Goal: Find contact information: Find contact information

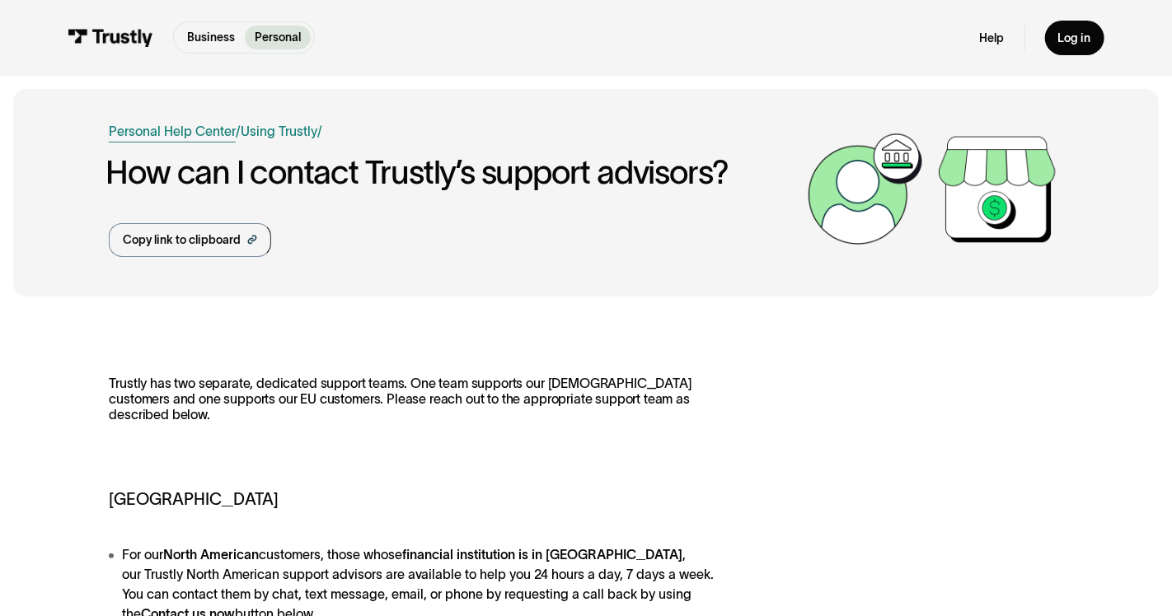
click at [204, 133] on link "Personal Help Center" at bounding box center [172, 132] width 127 height 20
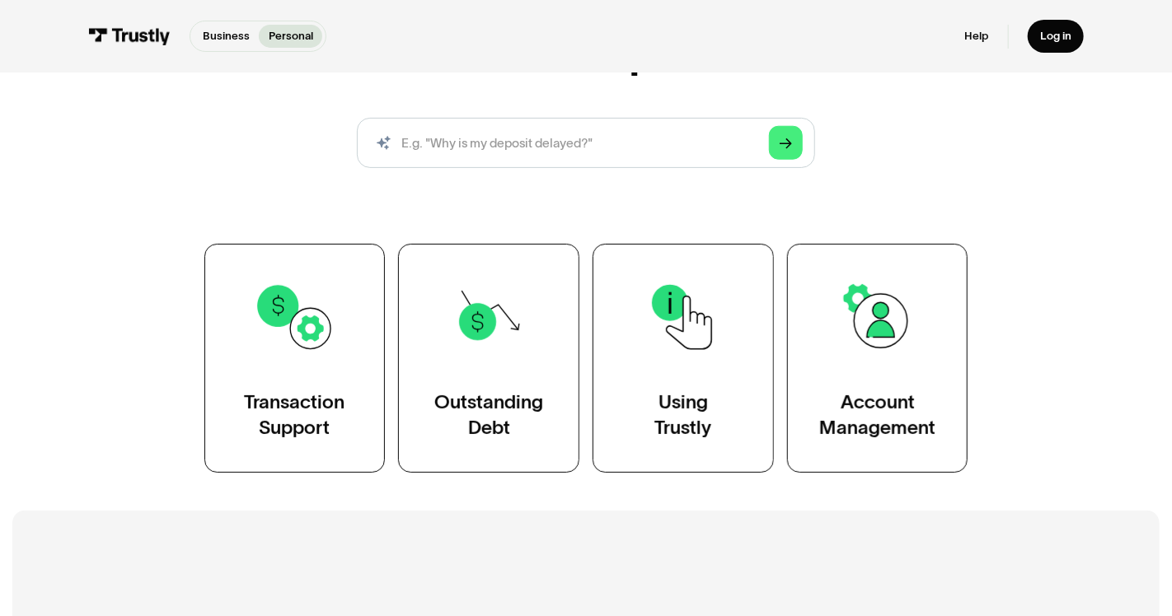
scroll to position [219, 0]
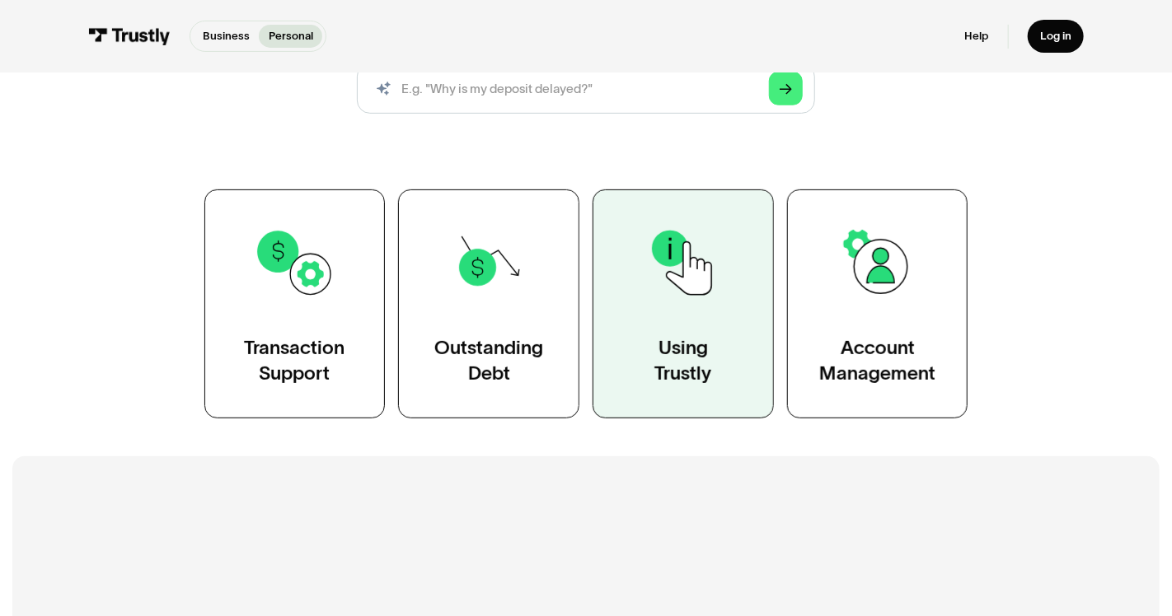
click at [688, 381] on div "Using Trustly" at bounding box center [682, 360] width 57 height 50
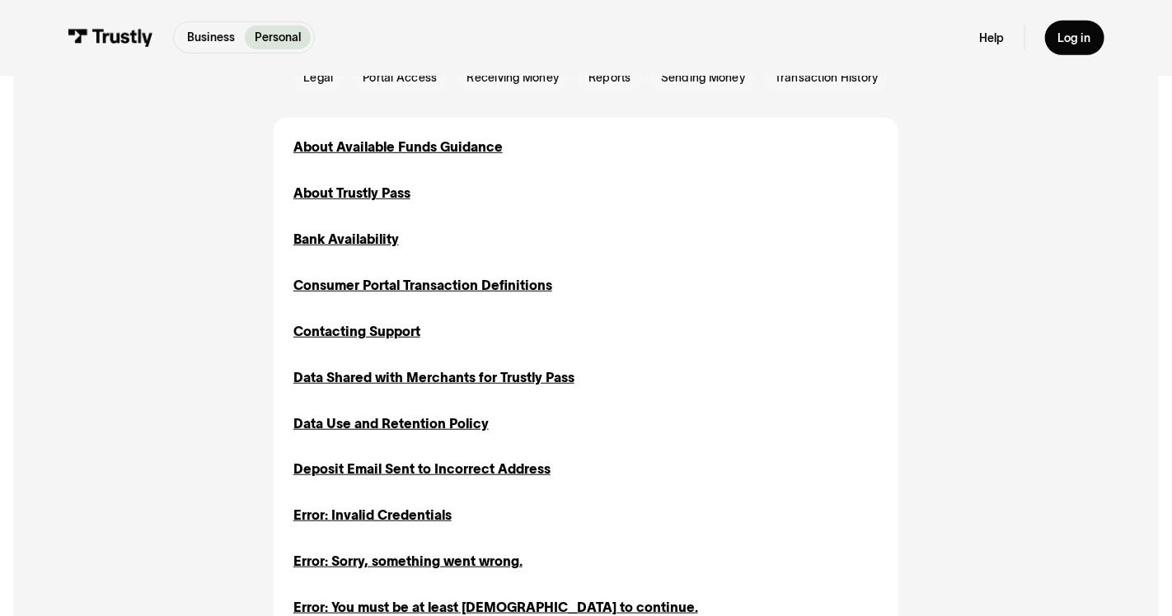
scroll to position [471, 0]
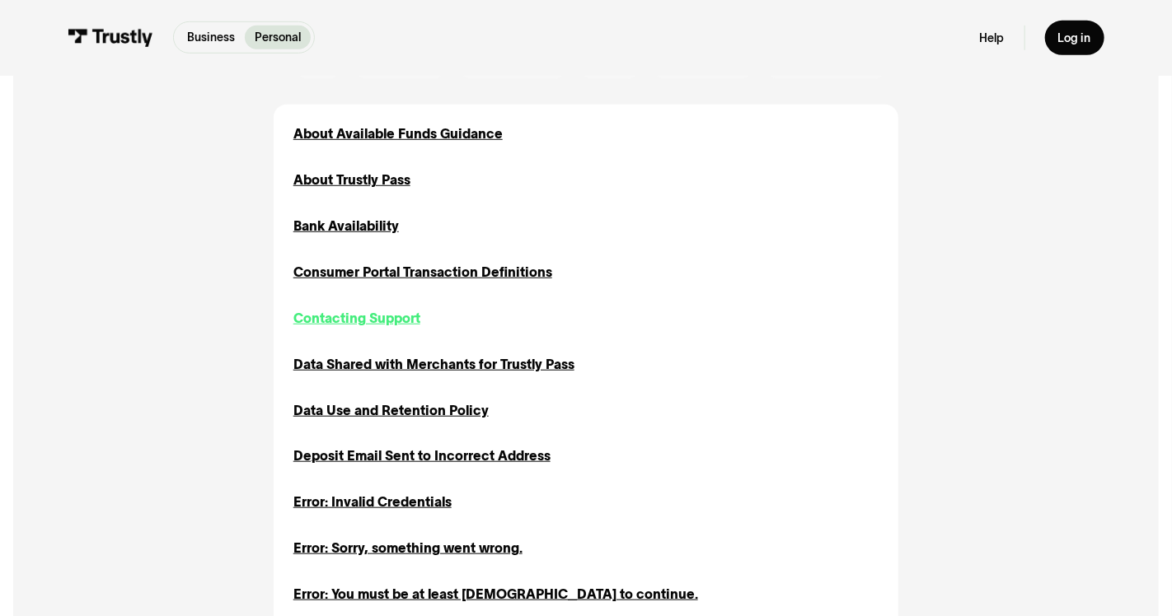
click at [391, 323] on div "Contacting Support" at bounding box center [356, 319] width 127 height 20
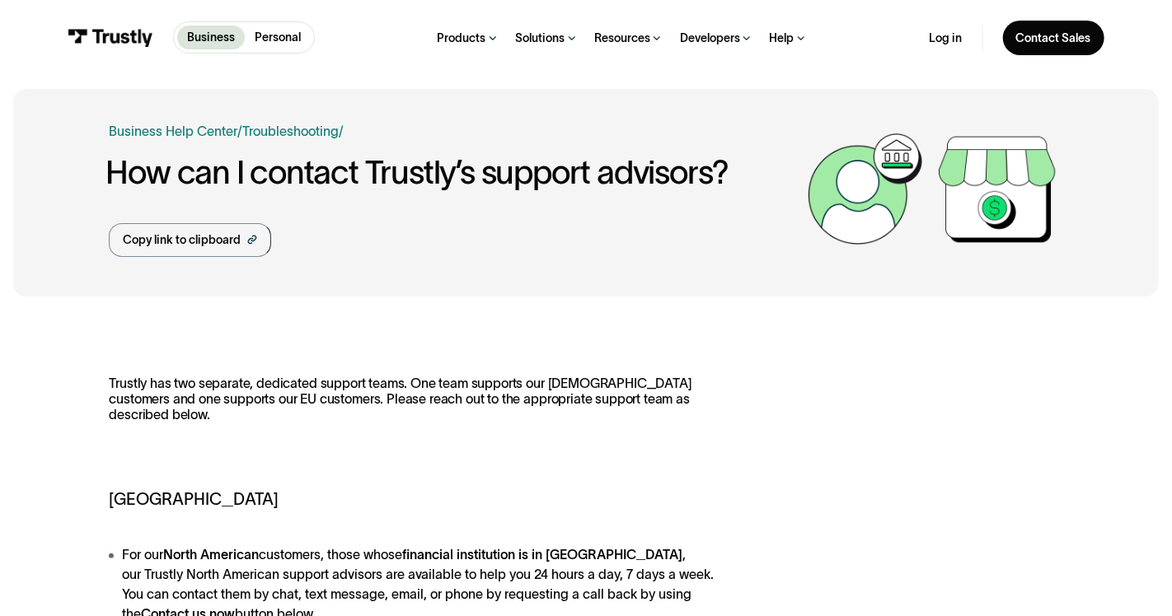
click at [848, 226] on img at bounding box center [865, 190] width 132 height 132
click at [1045, 40] on div "Contact Sales" at bounding box center [1053, 37] width 75 height 15
